Goal: Task Accomplishment & Management: Manage account settings

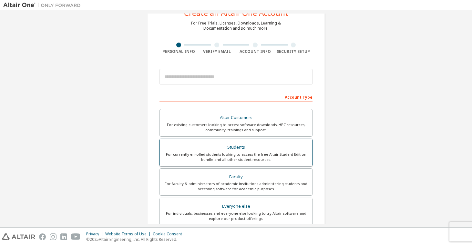
scroll to position [131, 0]
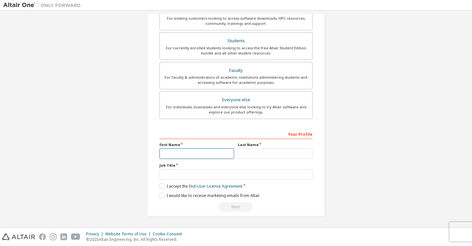
click at [215, 152] on input "text" at bounding box center [196, 153] width 75 height 11
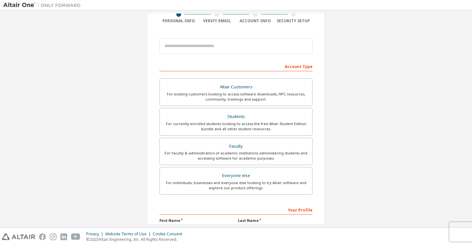
scroll to position [37, 0]
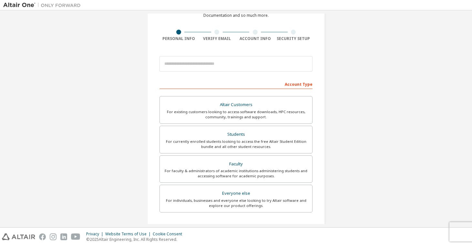
click at [217, 141] on div "For currently enrolled students looking to access the free Altair Student Editi…" at bounding box center [236, 144] width 145 height 10
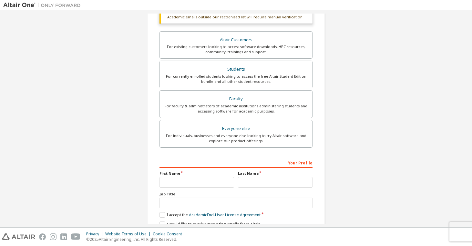
scroll to position [26, 0]
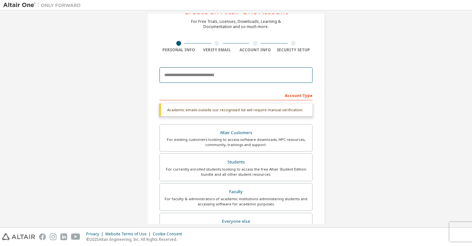
click at [215, 79] on input "email" at bounding box center [235, 74] width 153 height 15
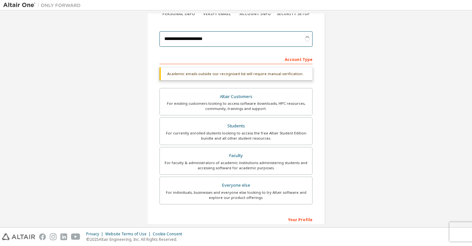
scroll to position [129, 0]
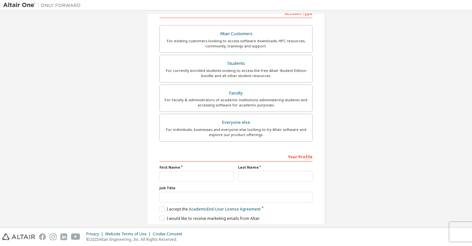
type input "**********"
click at [195, 182] on div "Your Profile First Name Last Name Job Title Please provide State/Province to he…" at bounding box center [235, 193] width 153 height 84
click at [195, 178] on input "text" at bounding box center [196, 176] width 75 height 11
type input "******"
type input "*******"
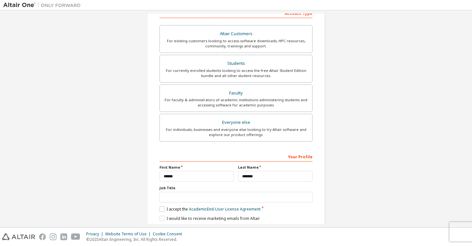
click at [159, 210] on label "I accept the Academic End-User License Agreement" at bounding box center [209, 209] width 101 height 5
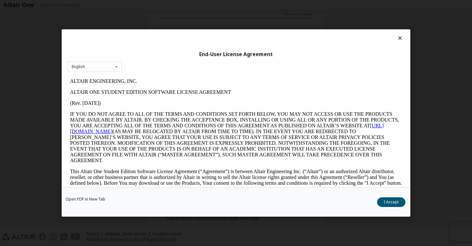
scroll to position [0, 0]
click at [392, 198] on div "Open PDF in New Tab I Accept" at bounding box center [236, 202] width 349 height 29
click at [392, 202] on button "I Accept" at bounding box center [391, 203] width 28 height 10
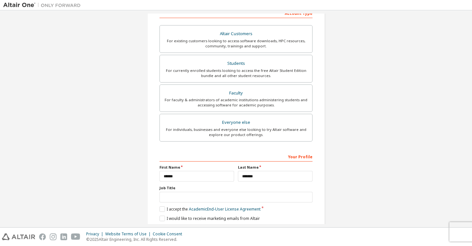
scroll to position [152, 0]
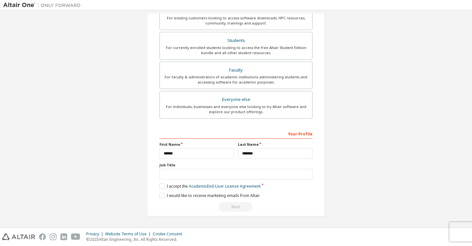
click at [237, 207] on div "Next" at bounding box center [235, 207] width 153 height 10
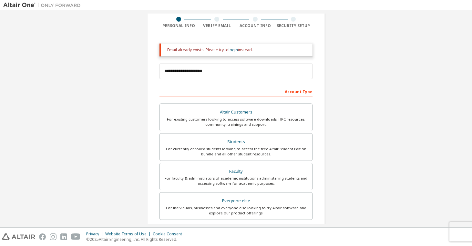
scroll to position [51, 0]
click at [233, 49] on link "login" at bounding box center [233, 48] width 9 height 5
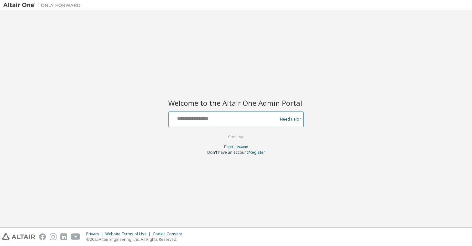
click at [230, 116] on input "text" at bounding box center [224, 117] width 106 height 9
type input "**********"
click at [221, 132] on button "Continue" at bounding box center [236, 137] width 30 height 10
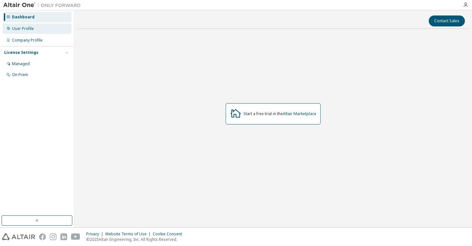
click at [36, 30] on div "User Profile" at bounding box center [37, 29] width 69 height 10
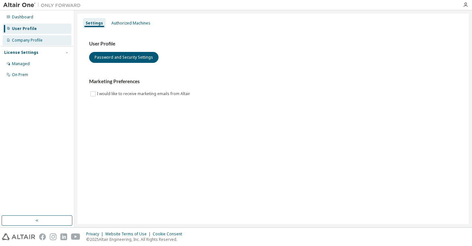
click at [37, 38] on div "Company Profile" at bounding box center [27, 40] width 31 height 5
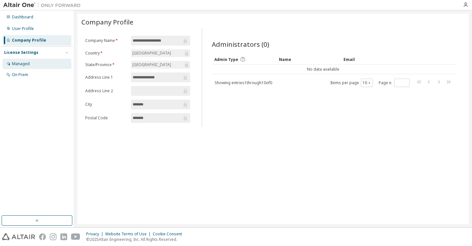
click at [35, 63] on div "Managed" at bounding box center [37, 64] width 69 height 10
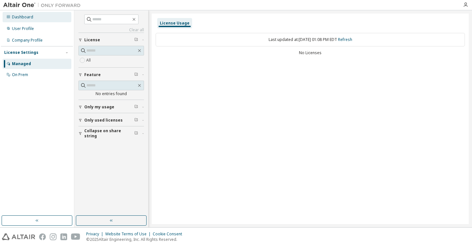
click at [45, 20] on div "Dashboard" at bounding box center [37, 17] width 69 height 10
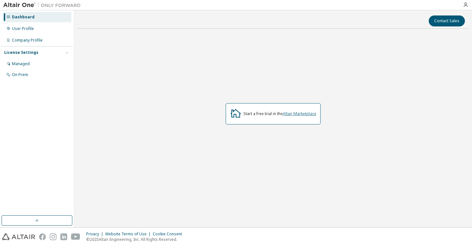
click at [286, 111] on link "Altair Marketplace" at bounding box center [300, 113] width 34 height 5
